Goal: Information Seeking & Learning: Learn about a topic

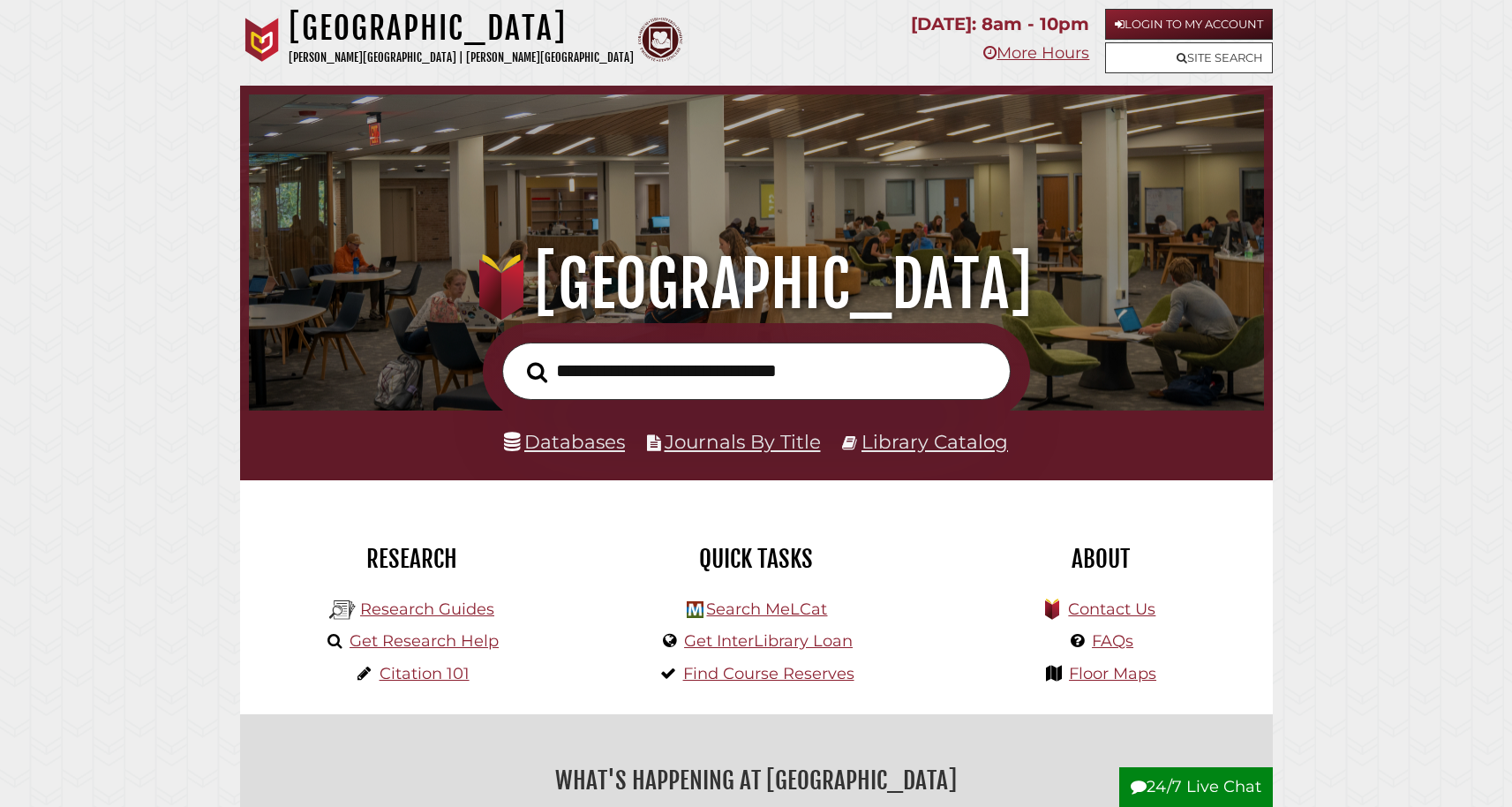
scroll to position [336, 1006]
click at [811, 371] on input "text" at bounding box center [756, 371] width 508 height 57
type input "*"
type input "**********"
click at [537, 372] on button "Search" at bounding box center [537, 372] width 38 height 32
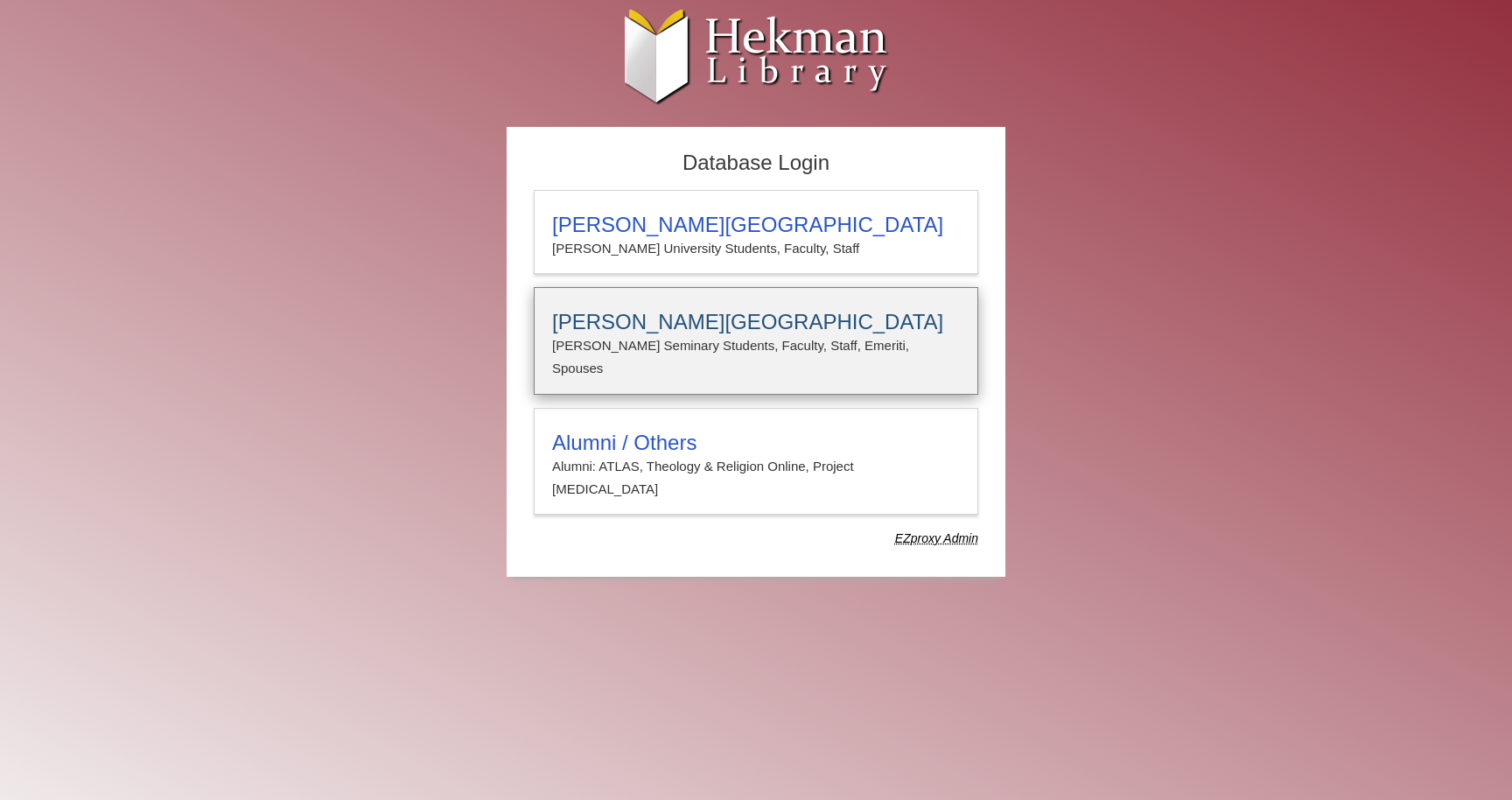
click at [877, 339] on p "Calvin Seminary Students, Faculty, Staff, Emeriti, Spouses" at bounding box center [755, 356] width 407 height 46
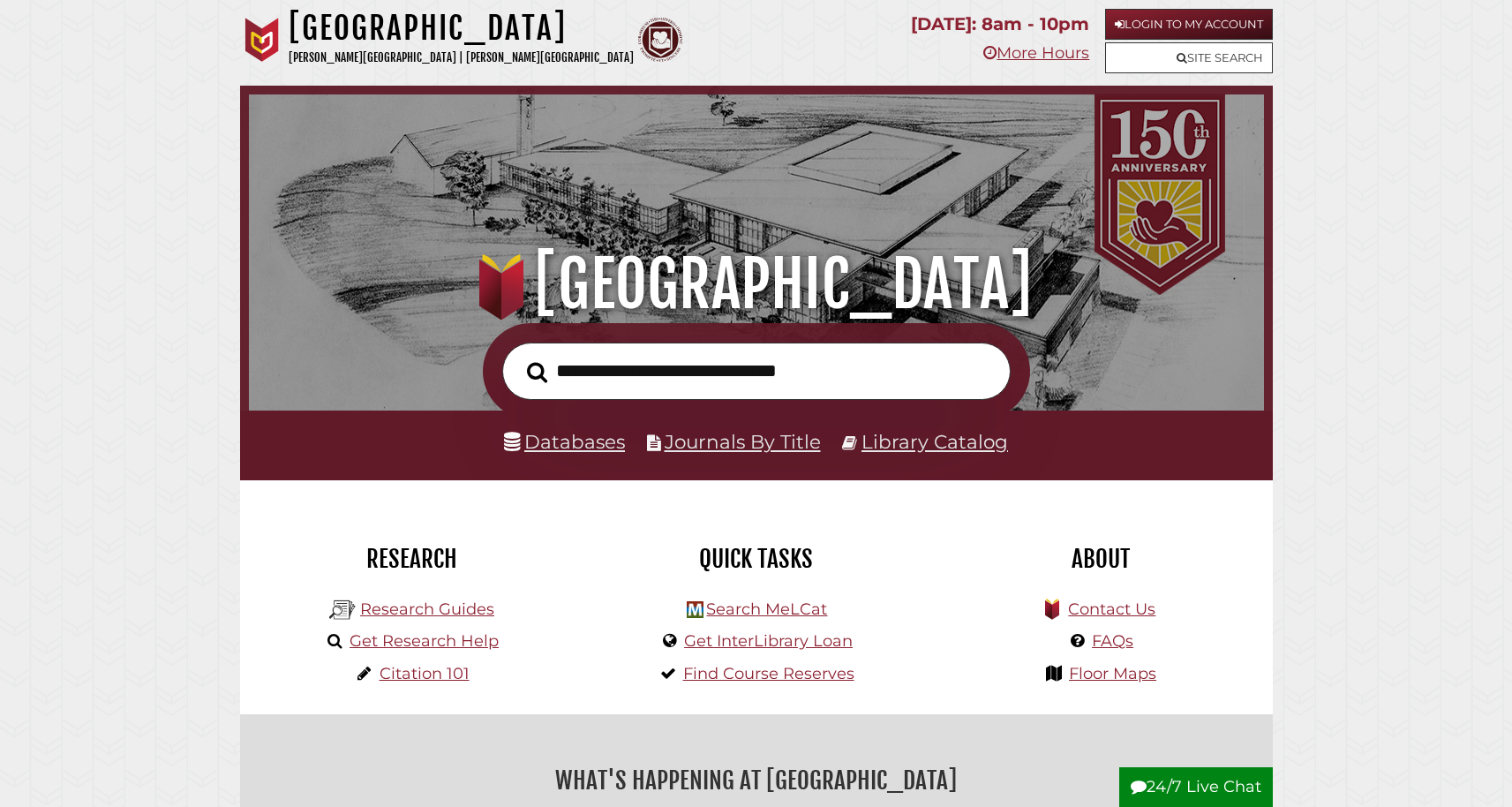
scroll to position [336, 1006]
click at [1167, 25] on link "Login to My Account" at bounding box center [1188, 24] width 167 height 31
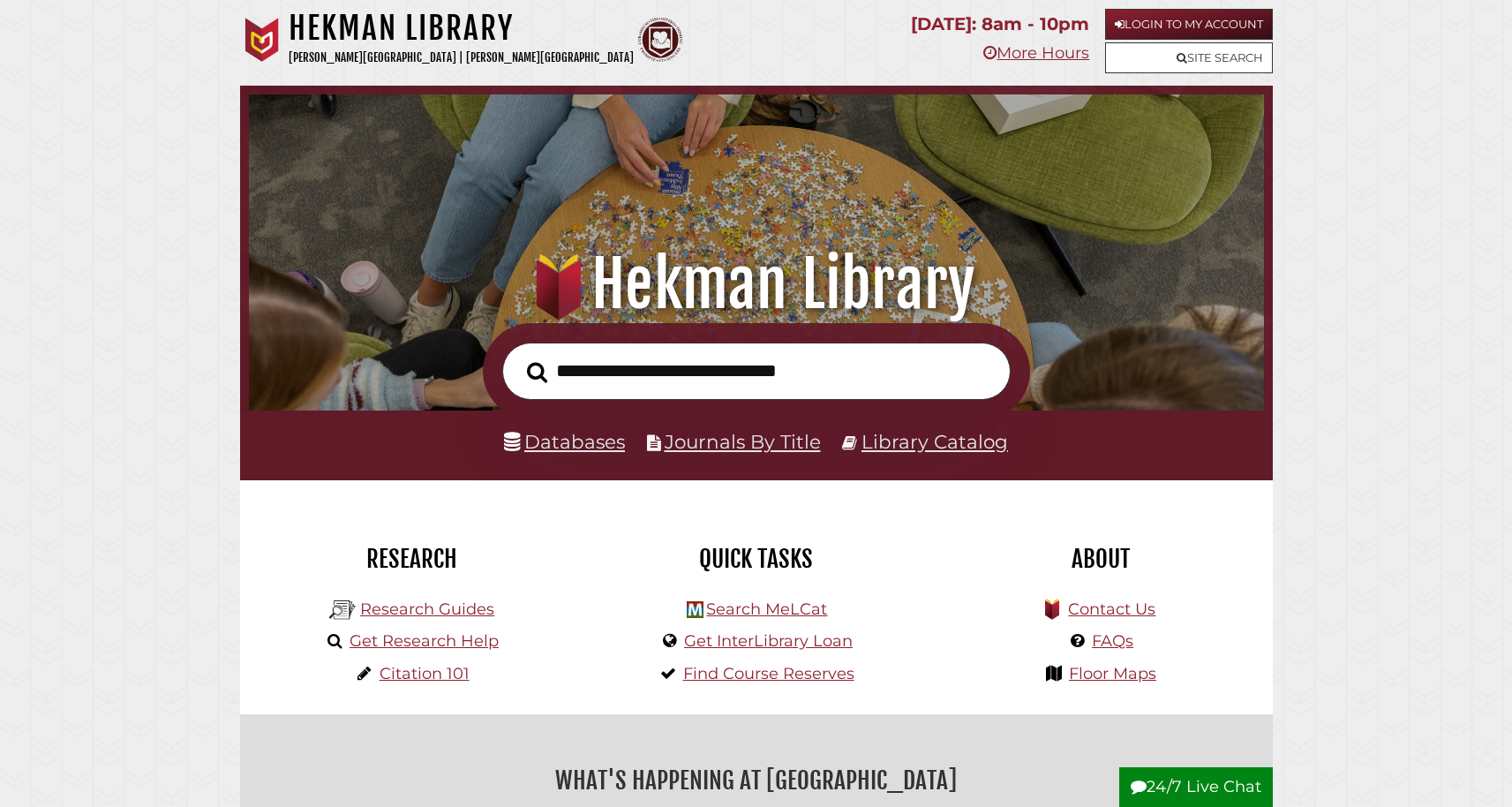
scroll to position [336, 1006]
